Goal: Task Accomplishment & Management: Complete application form

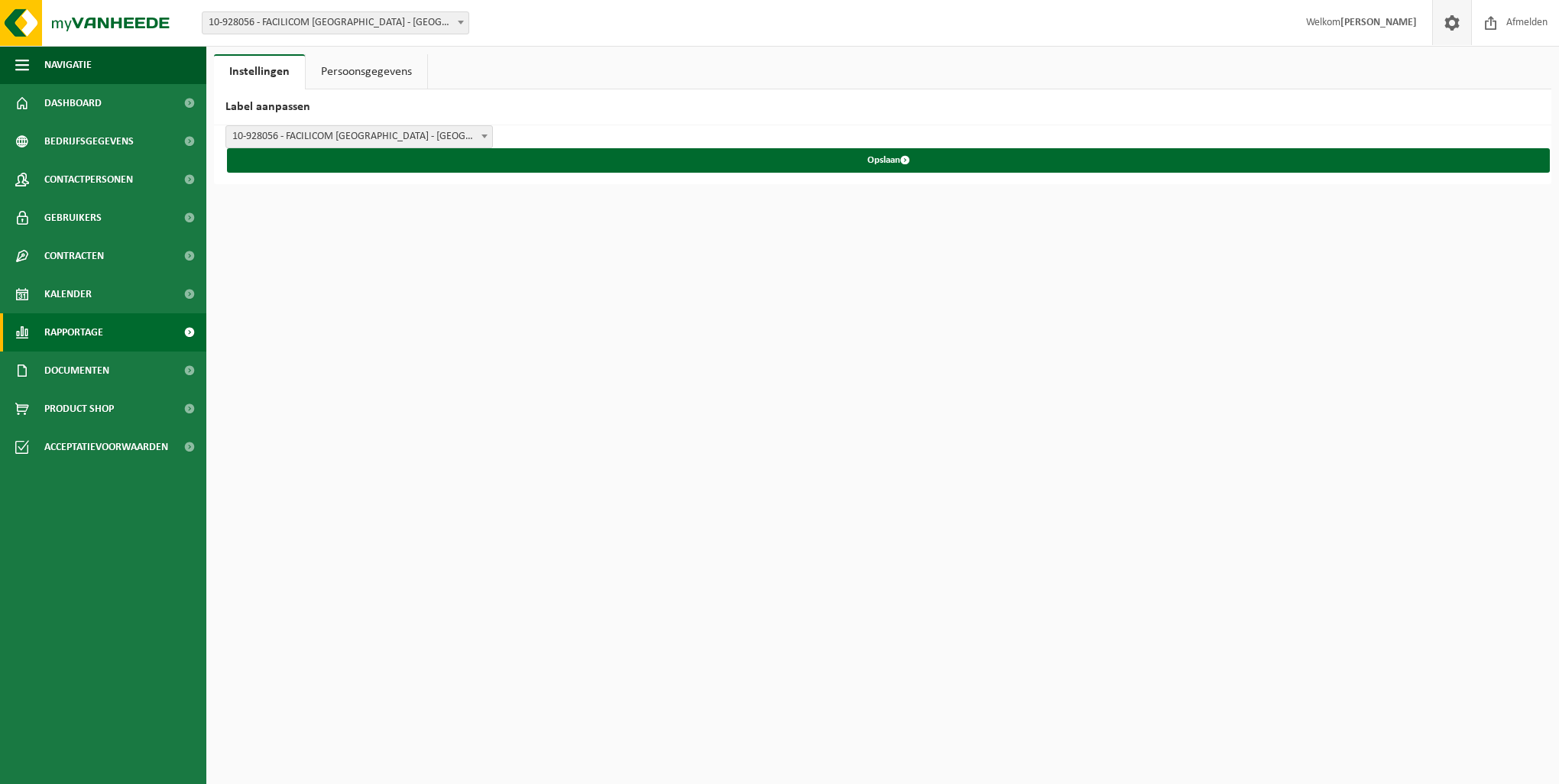
click at [86, 338] on span "Rapportage" at bounding box center [74, 332] width 59 height 38
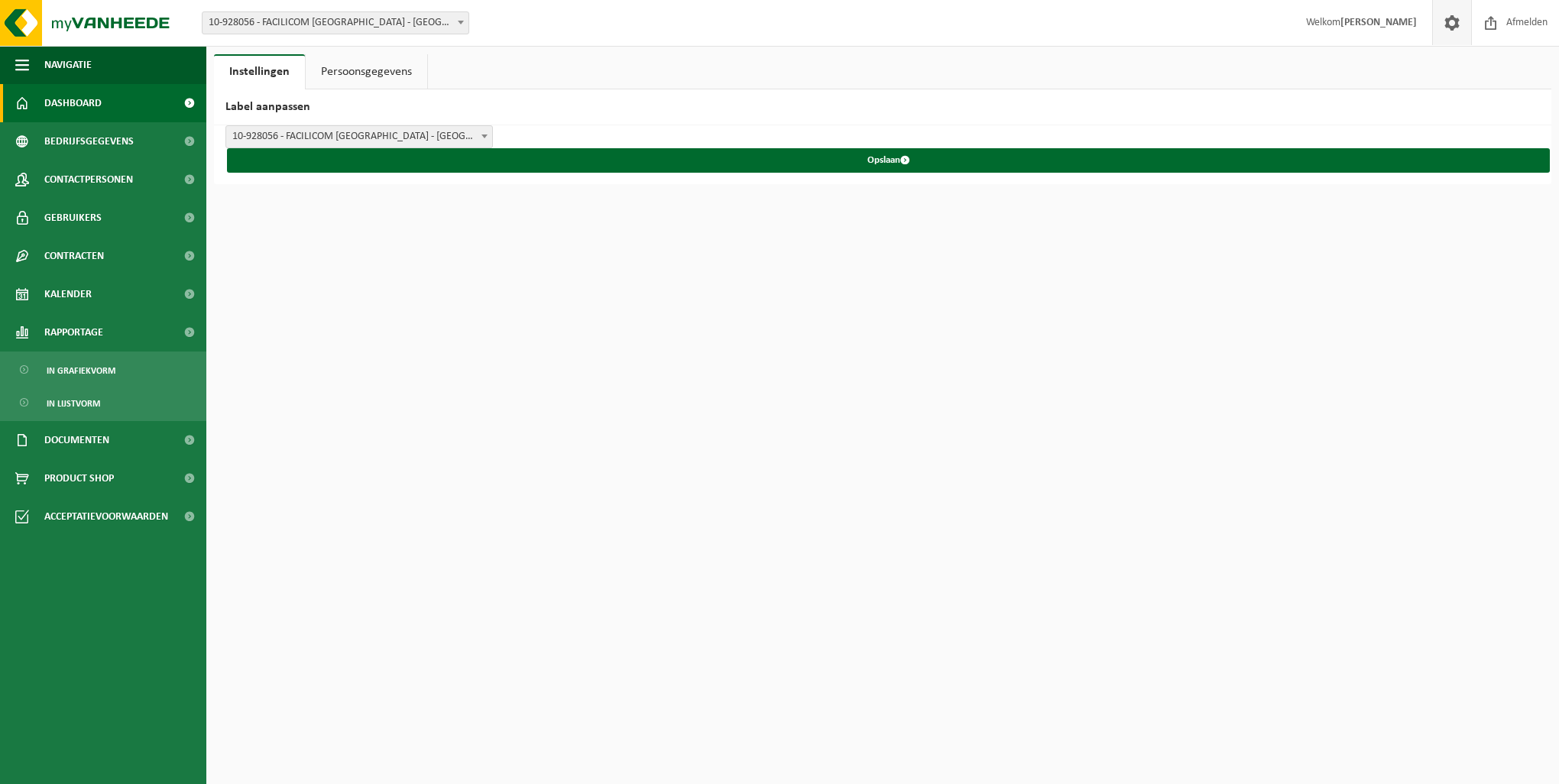
click at [86, 102] on span "Dashboard" at bounding box center [73, 102] width 57 height 38
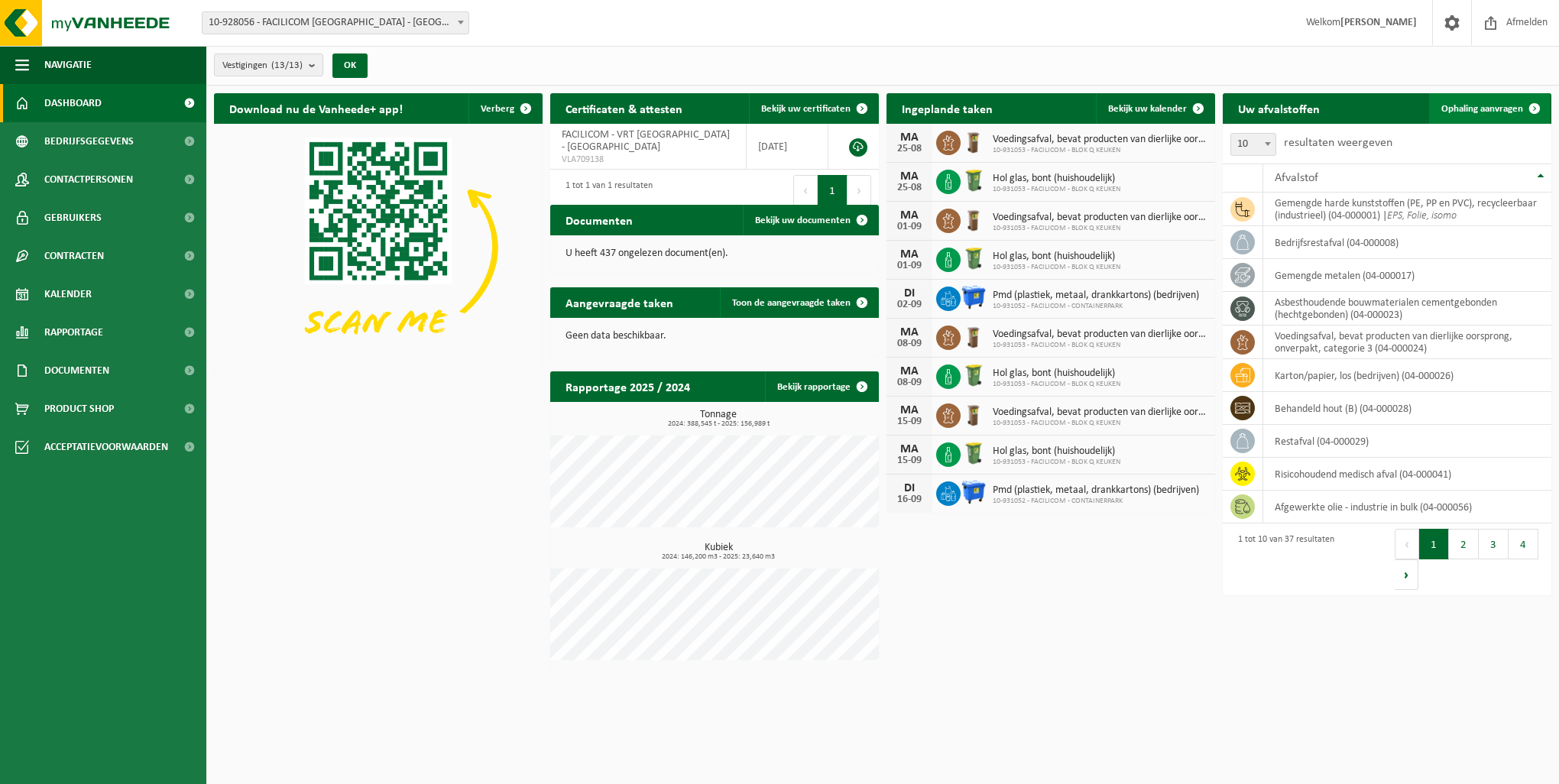
click at [1490, 104] on span "Ophaling aanvragen" at bounding box center [1482, 109] width 82 height 10
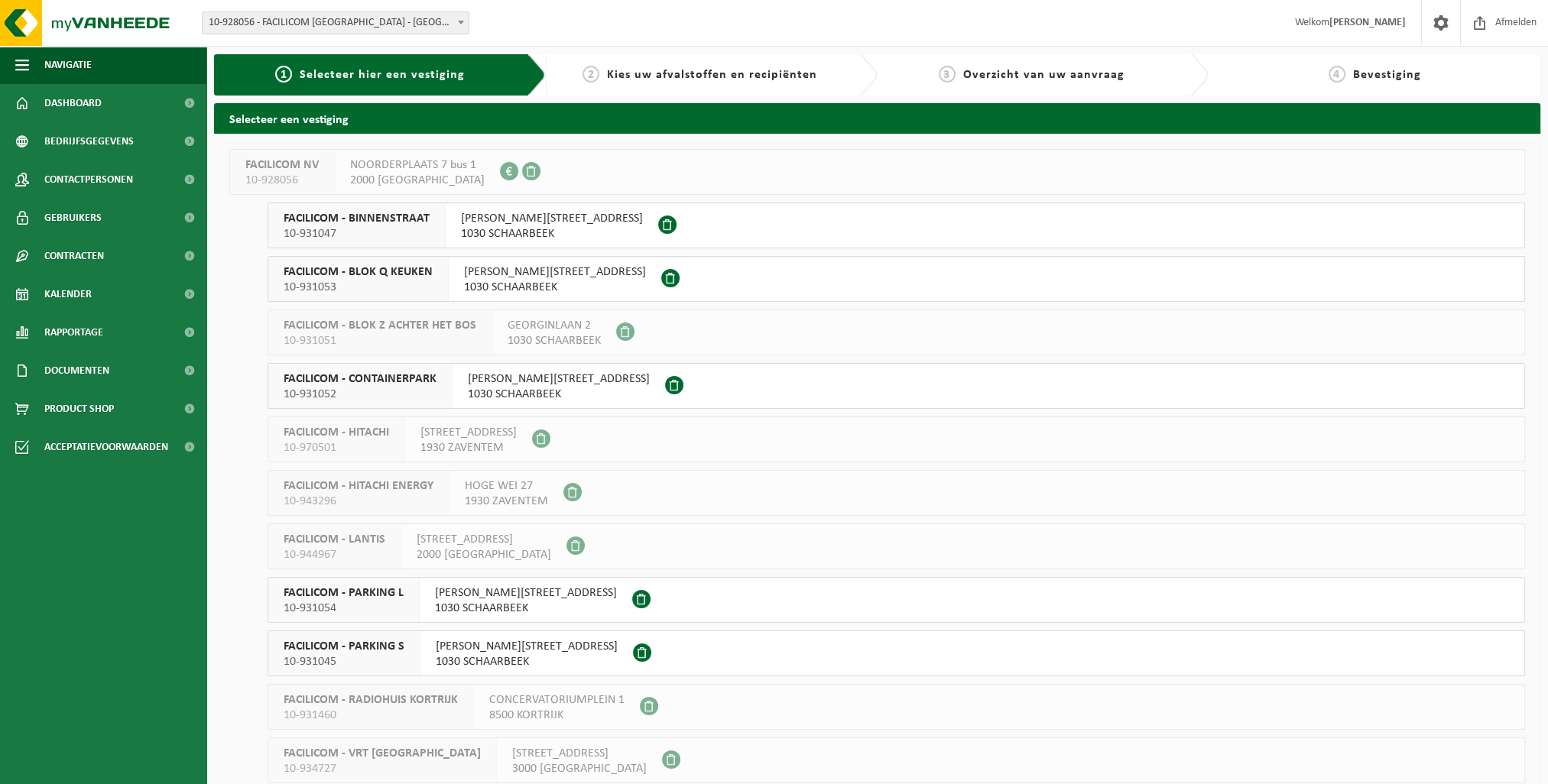
click at [658, 227] on span at bounding box center [668, 225] width 19 height 19
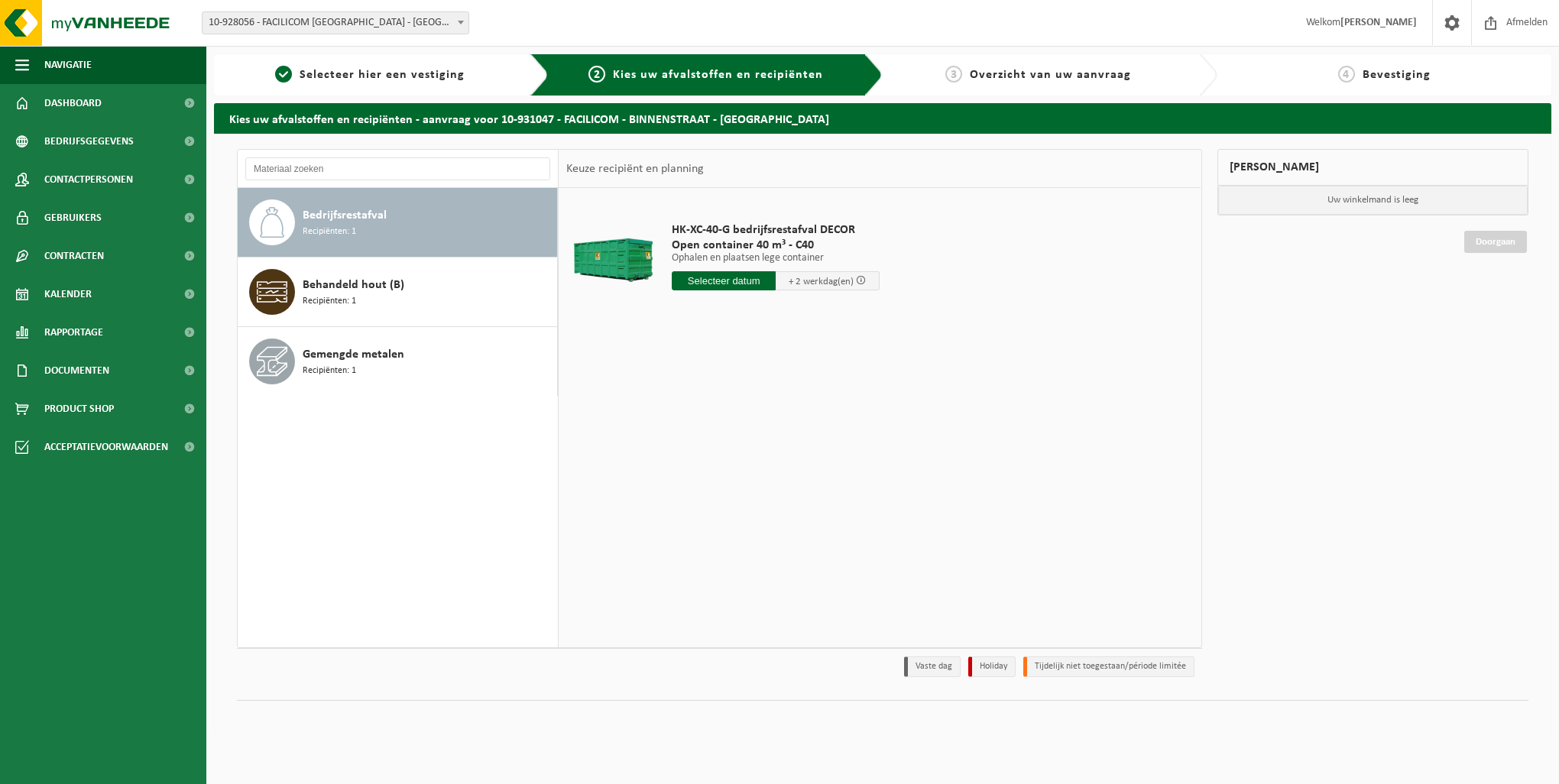
click at [697, 276] on input "text" at bounding box center [724, 280] width 104 height 19
click at [713, 468] on div "26" at bounding box center [713, 466] width 26 height 25
type input "Van 2025-08-26"
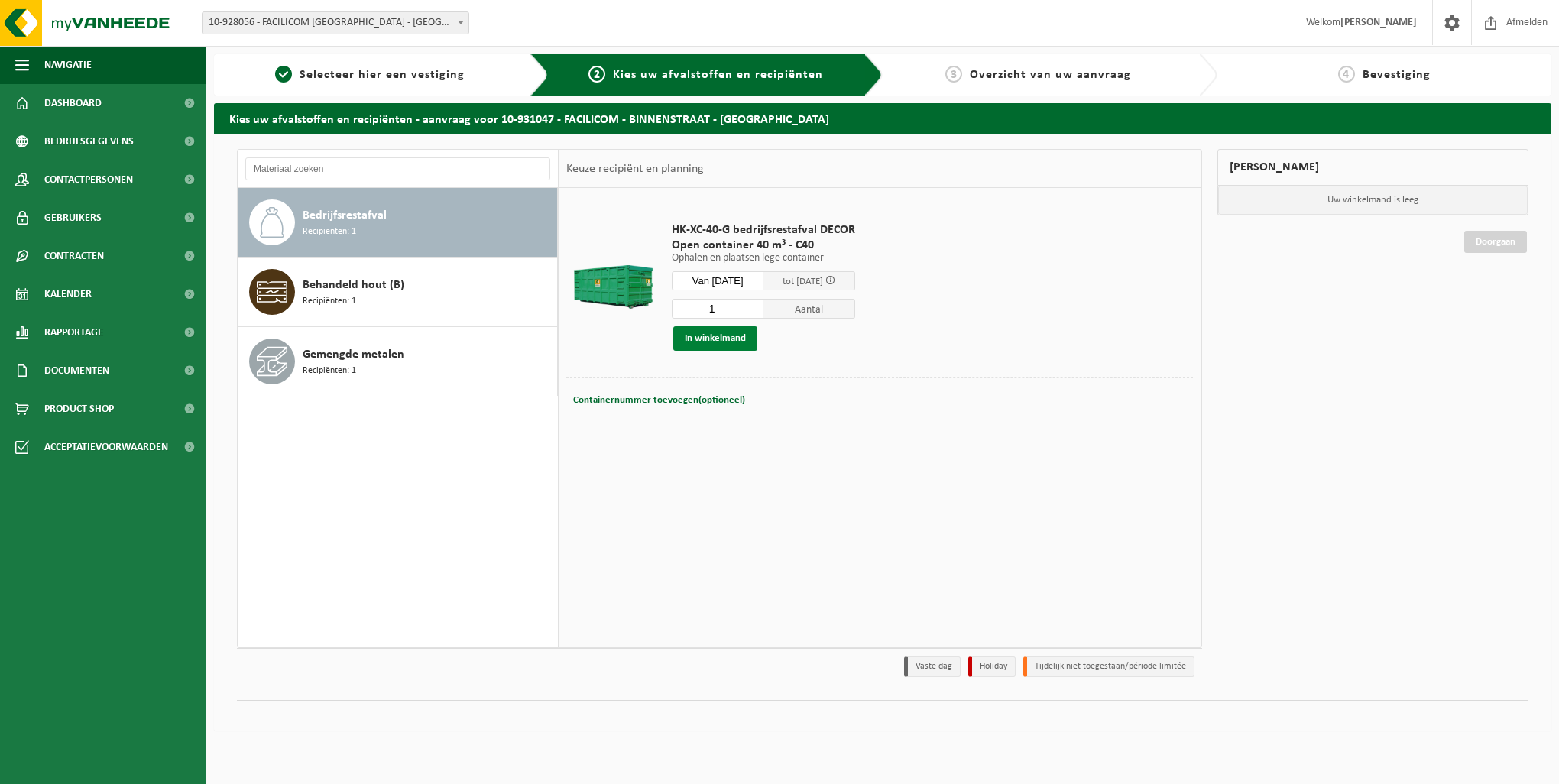
click at [714, 338] on button "In winkelmand" at bounding box center [715, 338] width 84 height 25
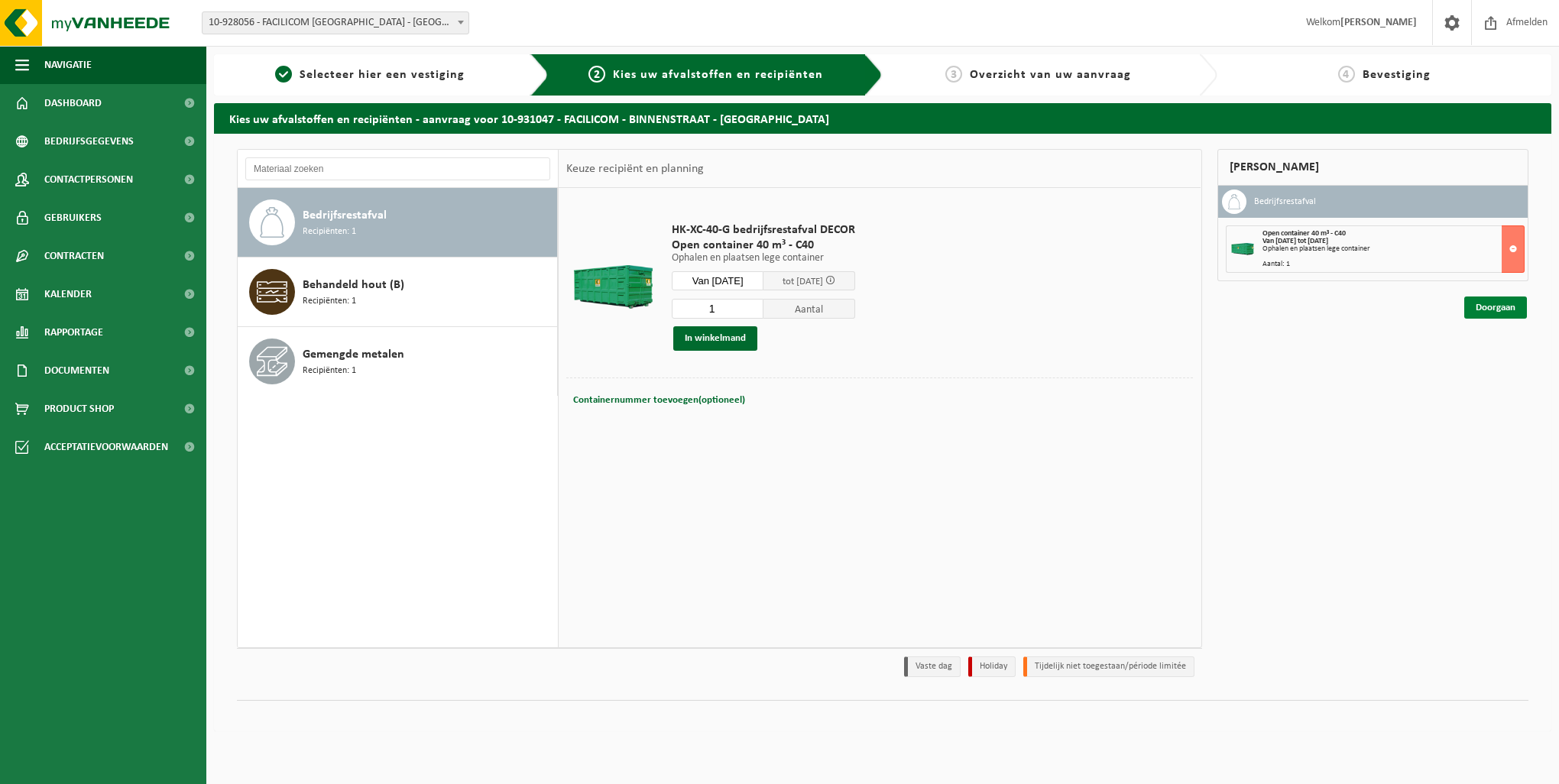
click at [1512, 307] on link "Doorgaan" at bounding box center [1495, 307] width 63 height 23
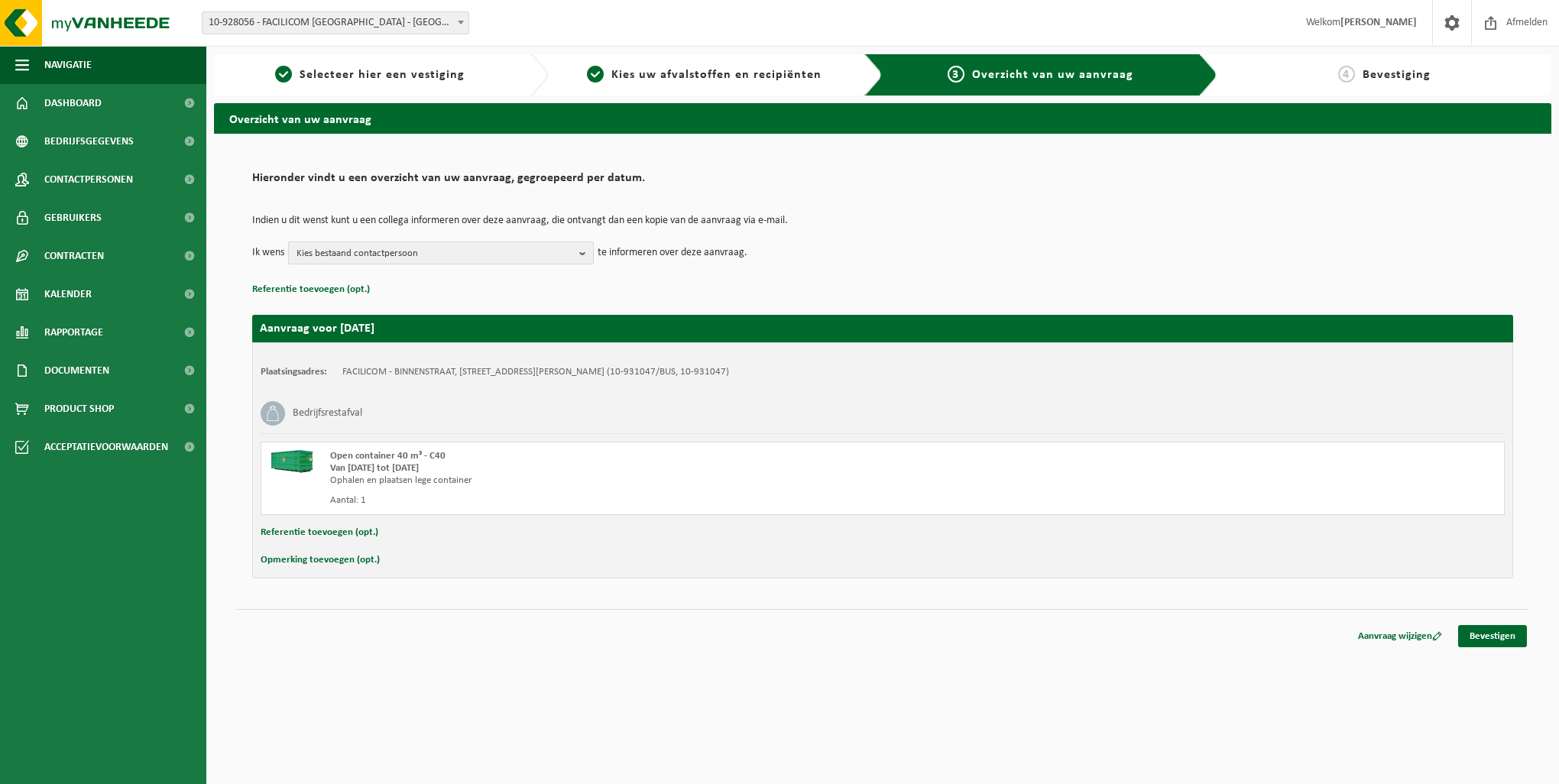
click at [576, 251] on button "Kies bestaand contactpersoon" at bounding box center [441, 253] width 306 height 23
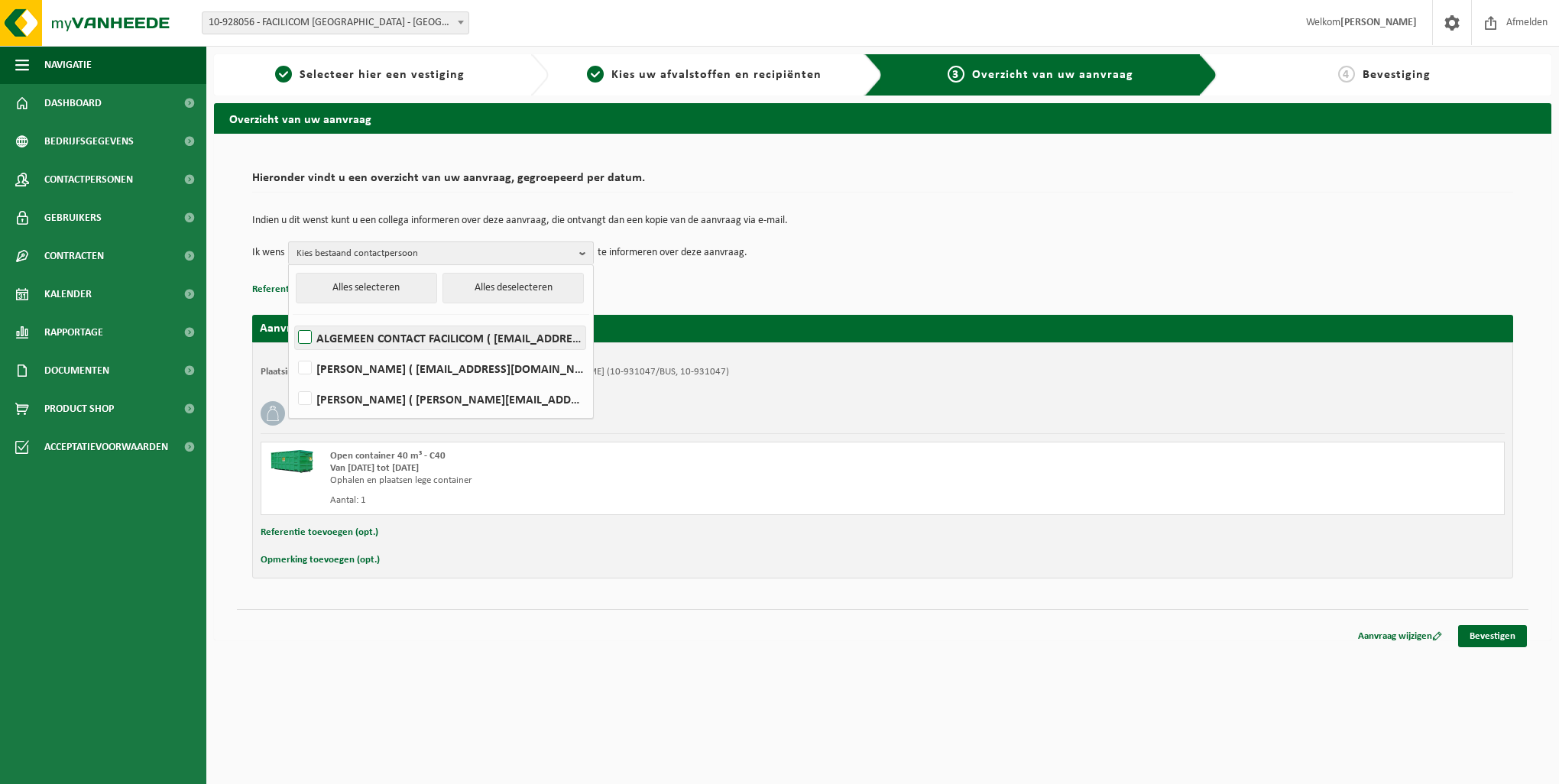
click at [535, 338] on label "ALGEMEEN CONTACT FACILICOM ( facility.vrt@facilicom.be )" at bounding box center [440, 338] width 290 height 23
click at [293, 319] on input "ALGEMEEN CONTACT FACILICOM ( facility.vrt@facilicom.be )" at bounding box center [292, 318] width 1 height 1
checkbox input "true"
click at [1047, 222] on p "Indien u dit wenst kunt u een collega informeren over deze aanvraag, die ontvan…" at bounding box center [883, 221] width 1261 height 11
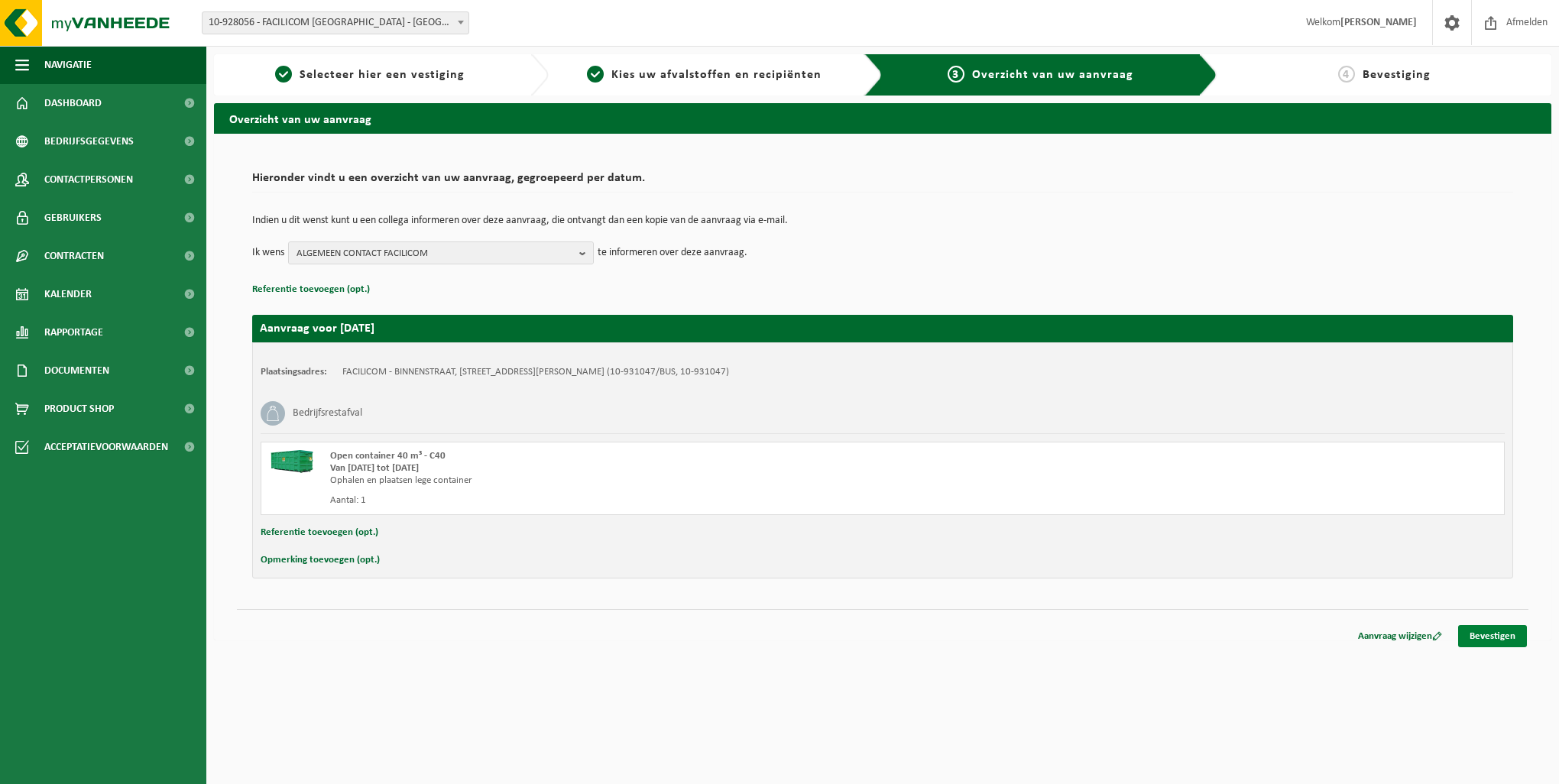
click at [1484, 634] on link "Bevestigen" at bounding box center [1492, 636] width 69 height 23
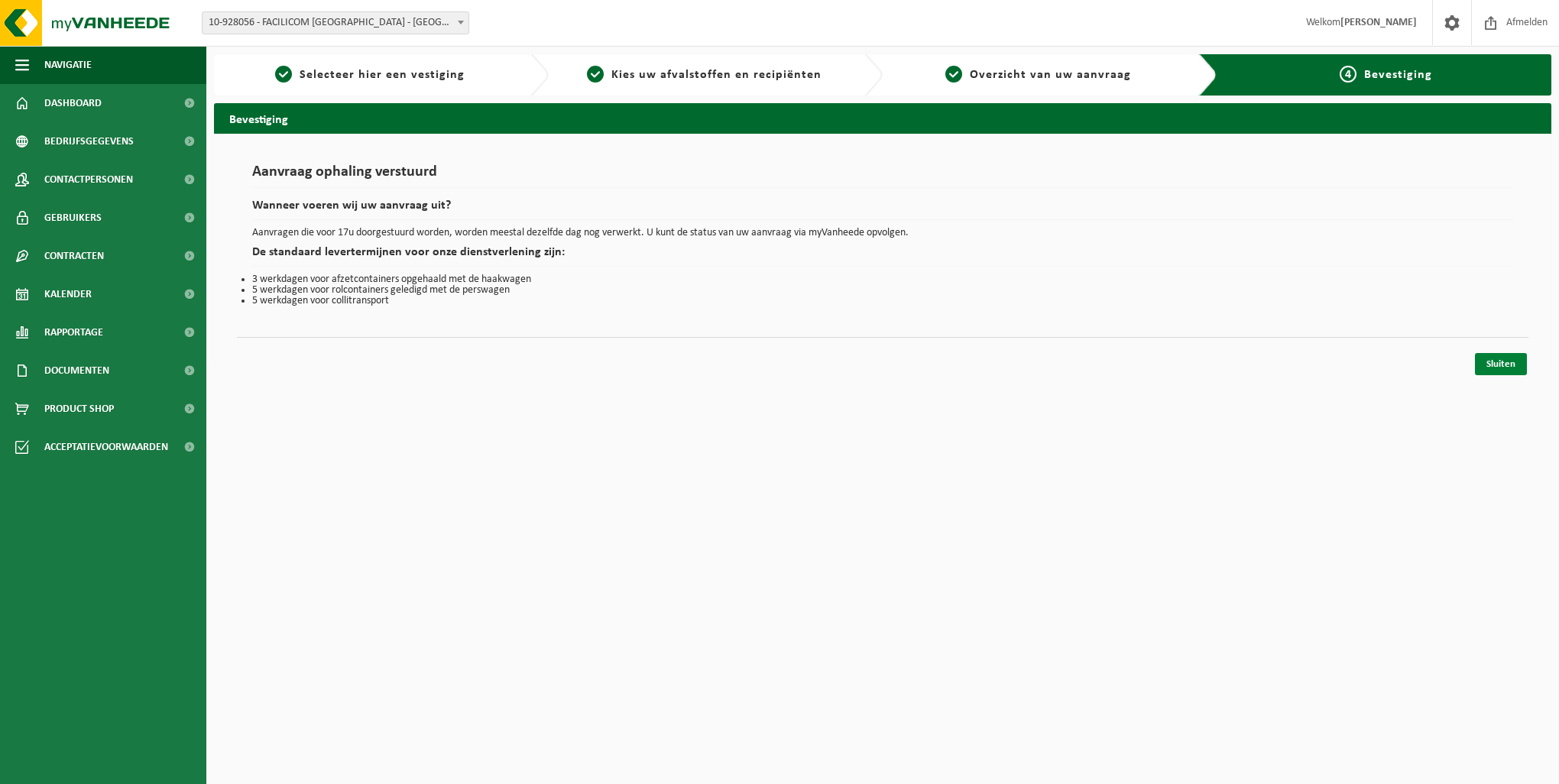
click at [1498, 364] on link "Sluiten" at bounding box center [1501, 364] width 52 height 23
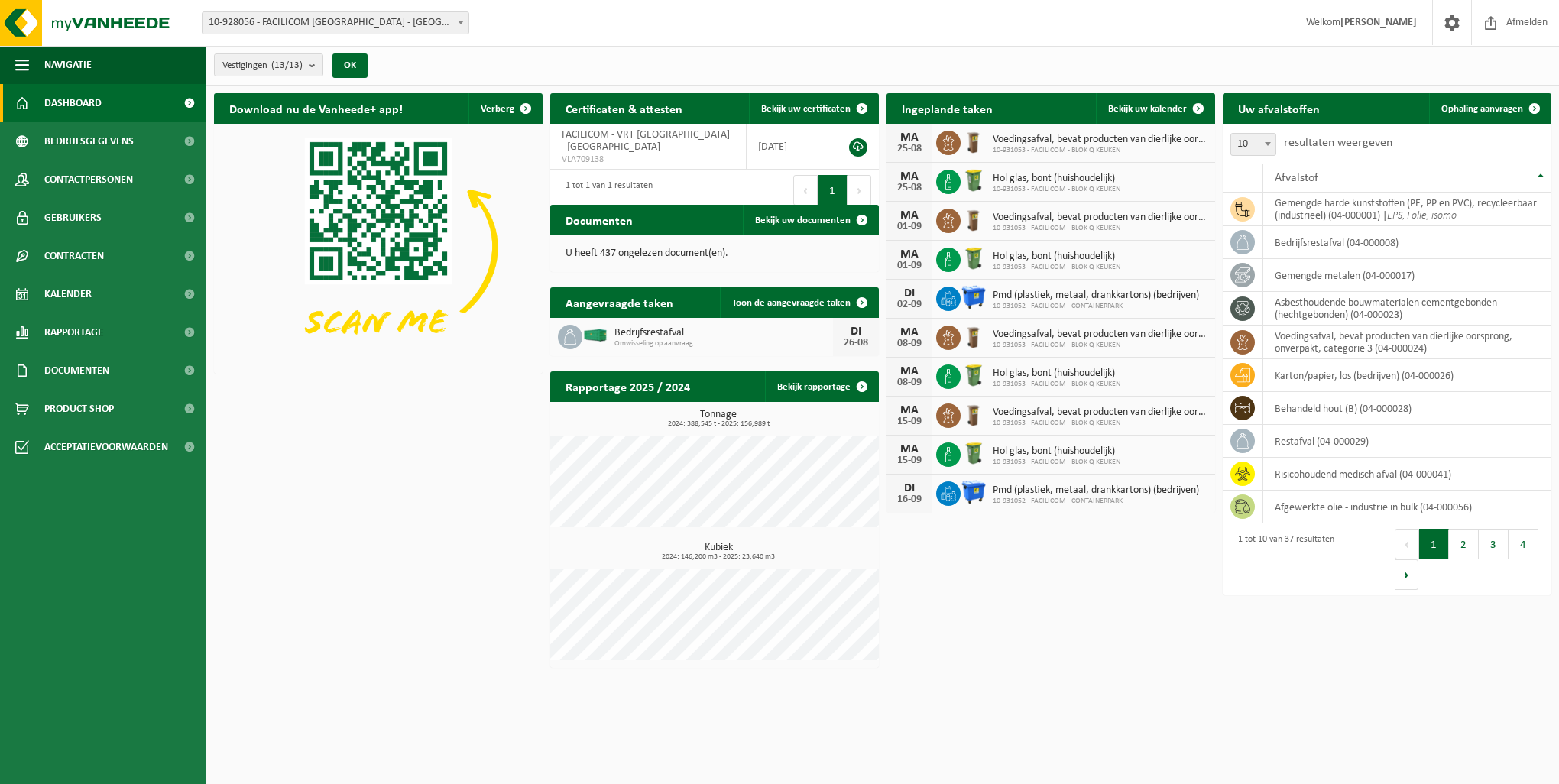
drag, startPoint x: 289, startPoint y: 194, endPoint x: 278, endPoint y: 144, distance: 51.2
click at [289, 194] on img at bounding box center [378, 247] width 328 height 247
